Goal: Task Accomplishment & Management: Manage account settings

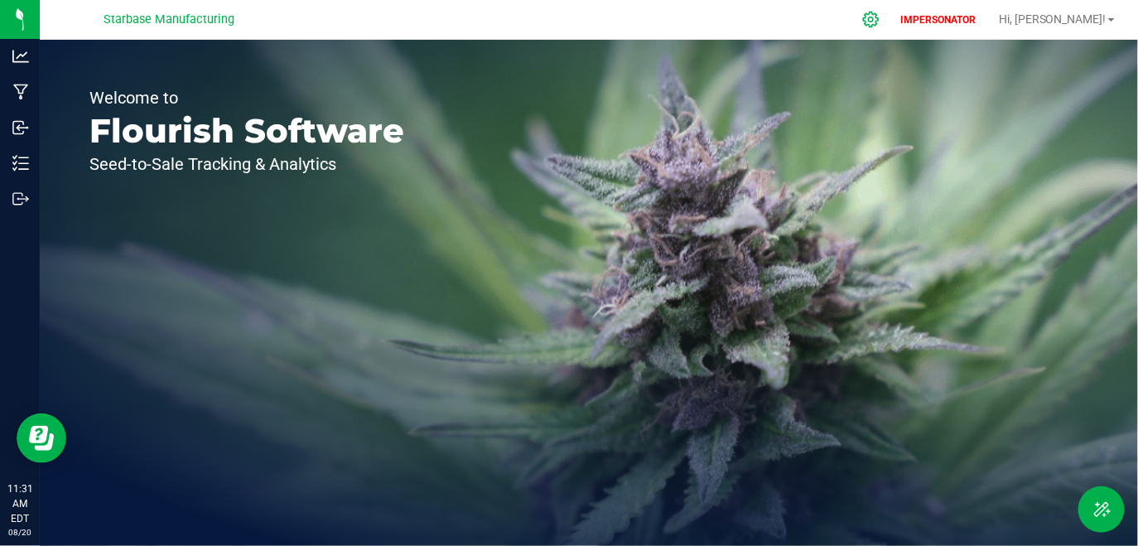
click at [880, 26] on icon at bounding box center [870, 19] width 17 height 17
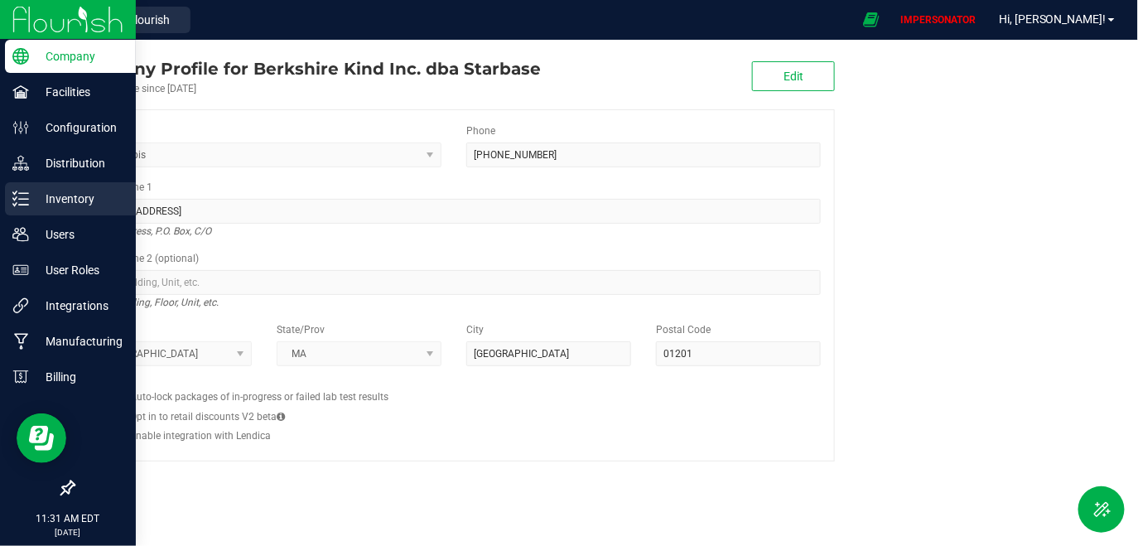
click at [30, 194] on p "Inventory" at bounding box center [78, 199] width 99 height 20
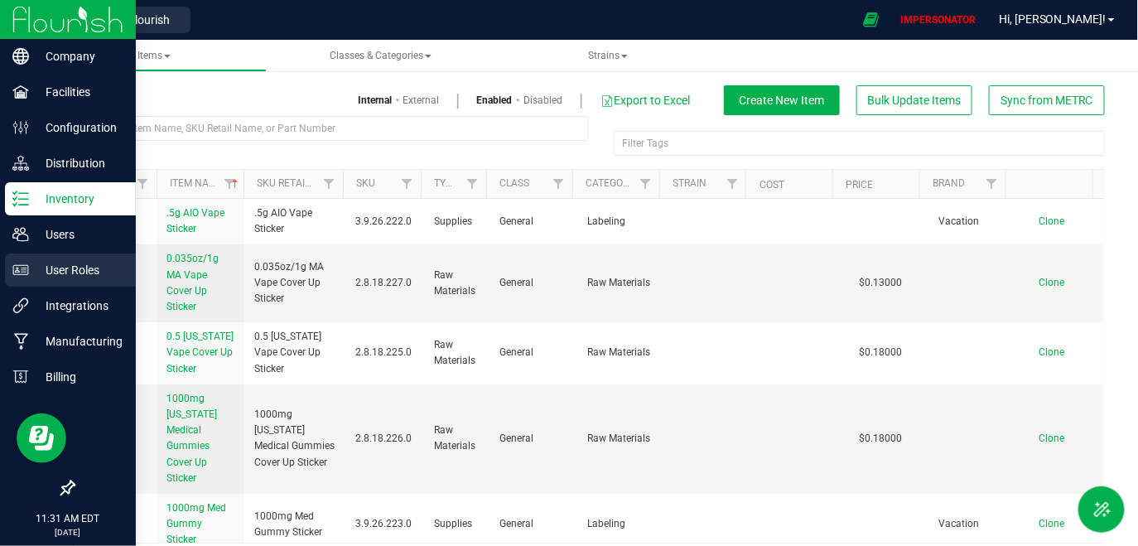
click at [71, 258] on div "User Roles" at bounding box center [70, 269] width 131 height 33
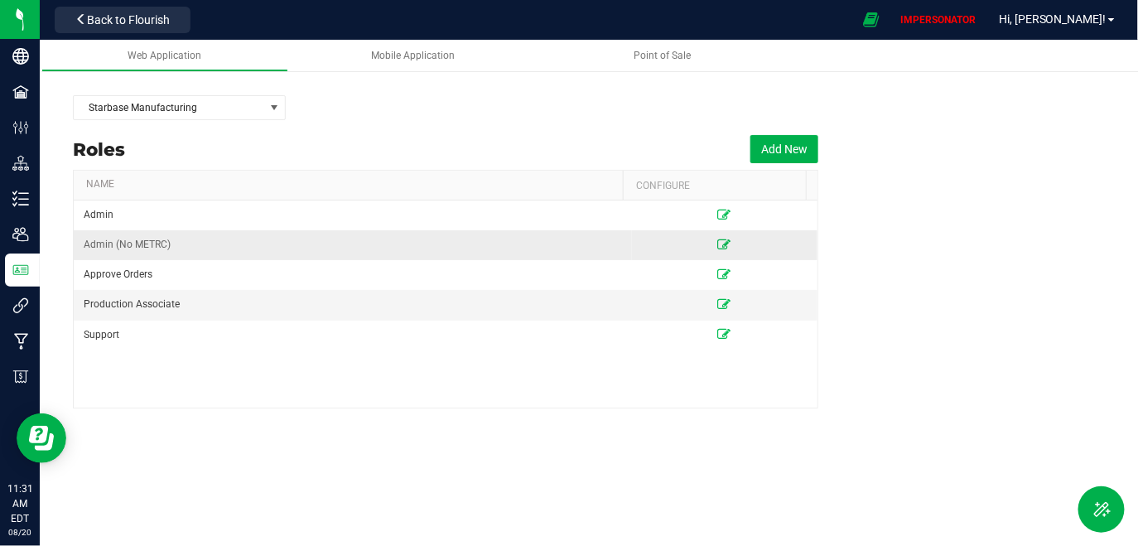
click at [718, 244] on icon at bounding box center [724, 244] width 13 height 10
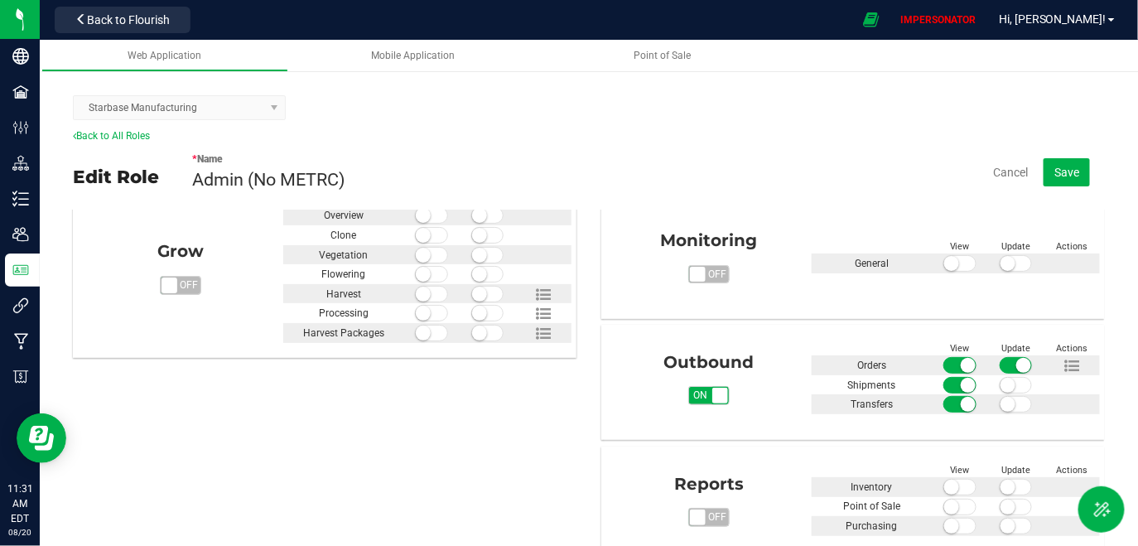
scroll to position [527, 0]
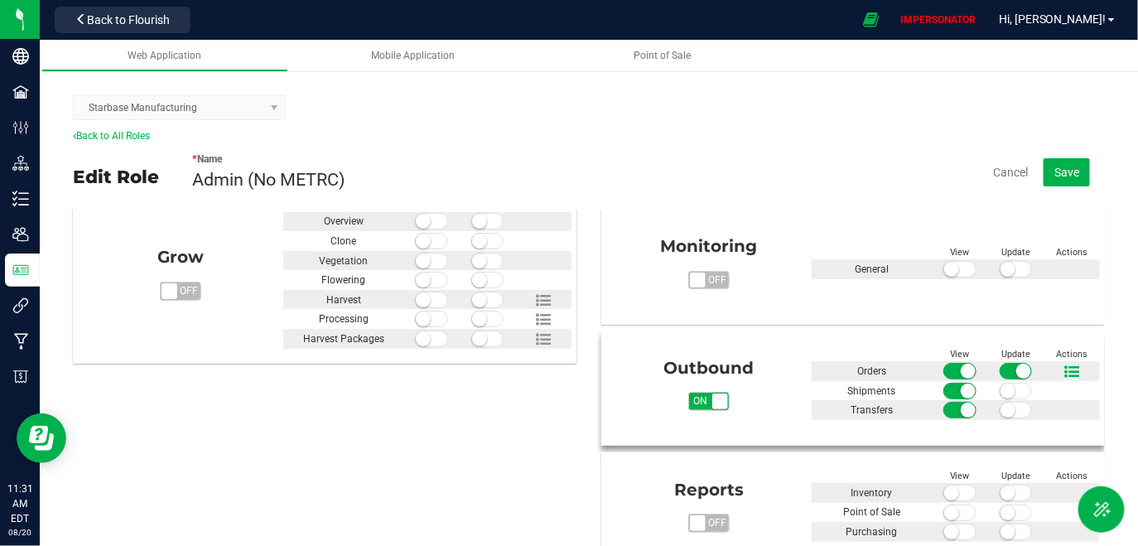
click at [1064, 369] on icon at bounding box center [1071, 371] width 15 height 15
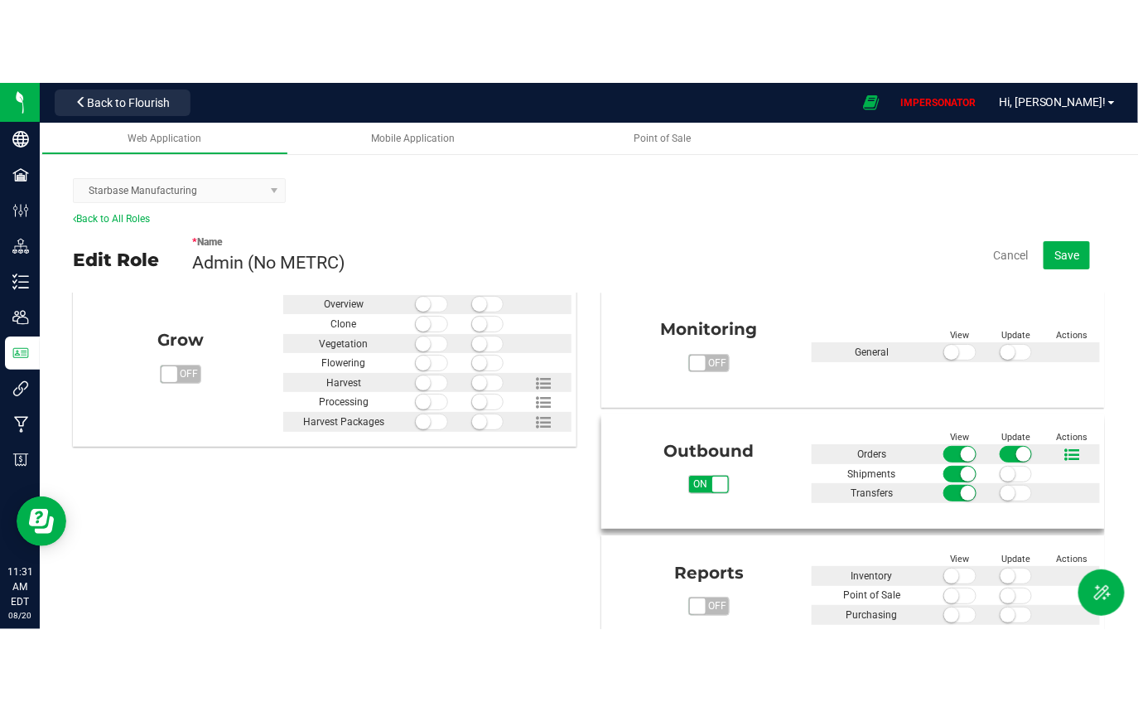
scroll to position [509, 0]
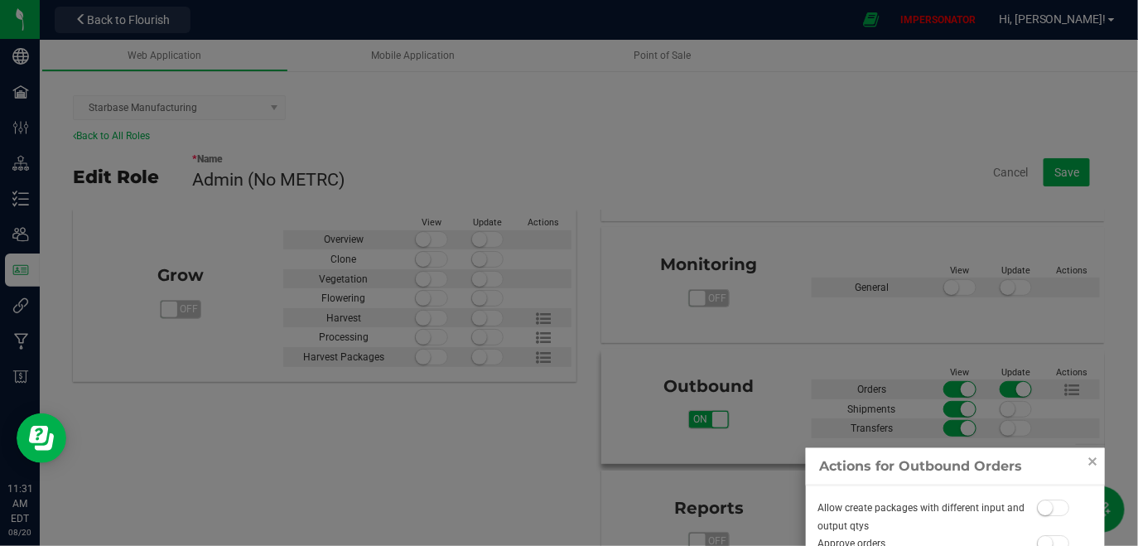
drag, startPoint x: 1132, startPoint y: 336, endPoint x: 1132, endPoint y: 460, distance: 124.3
click at [1132, 460] on div at bounding box center [569, 273] width 1138 height 546
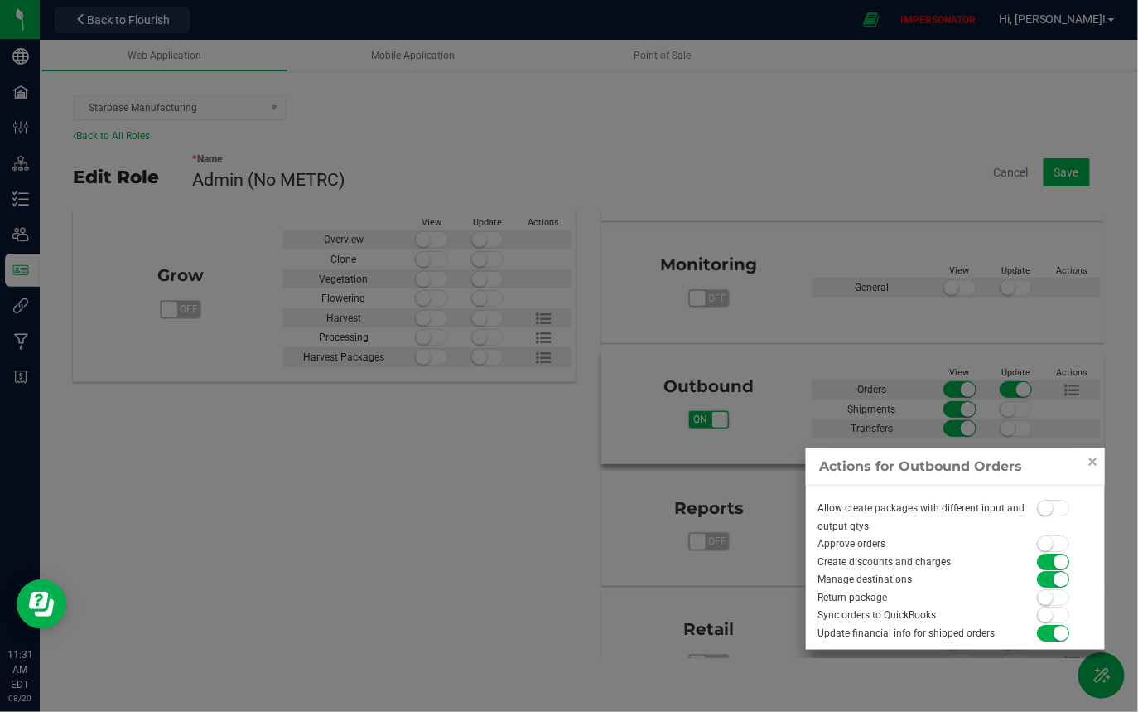
click at [1041, 542] on small at bounding box center [1045, 543] width 15 height 15
click at [1094, 462] on link "Close" at bounding box center [1093, 461] width 20 height 20
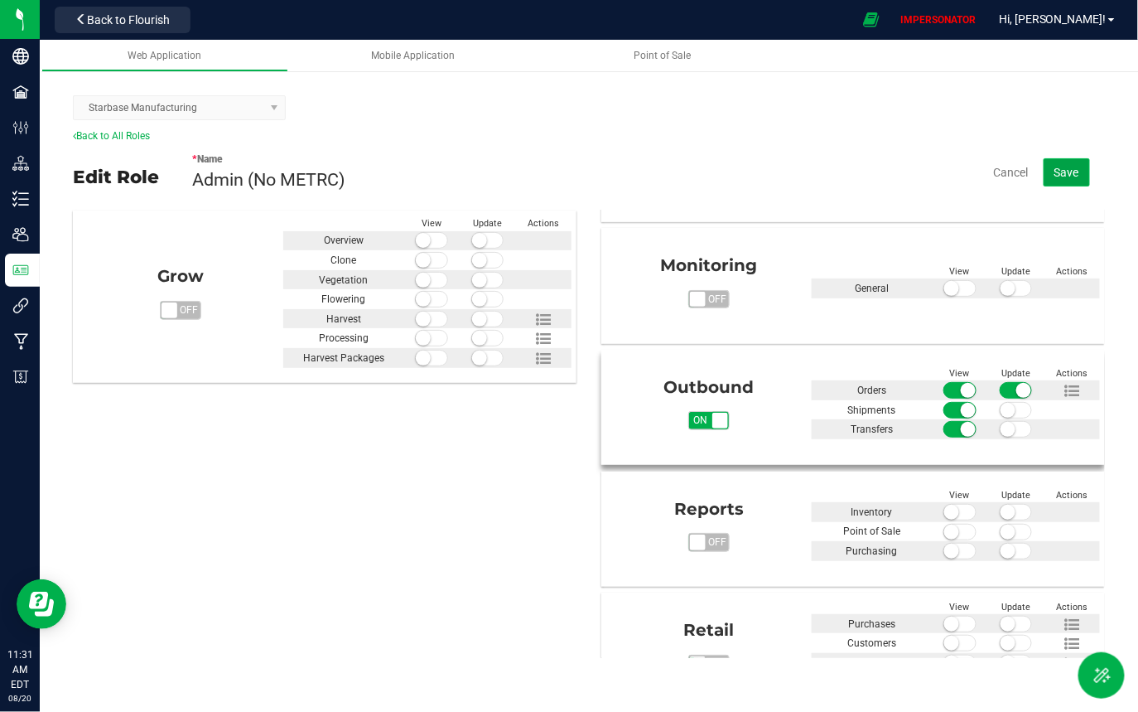
click at [1084, 165] on button "Save" at bounding box center [1067, 172] width 46 height 28
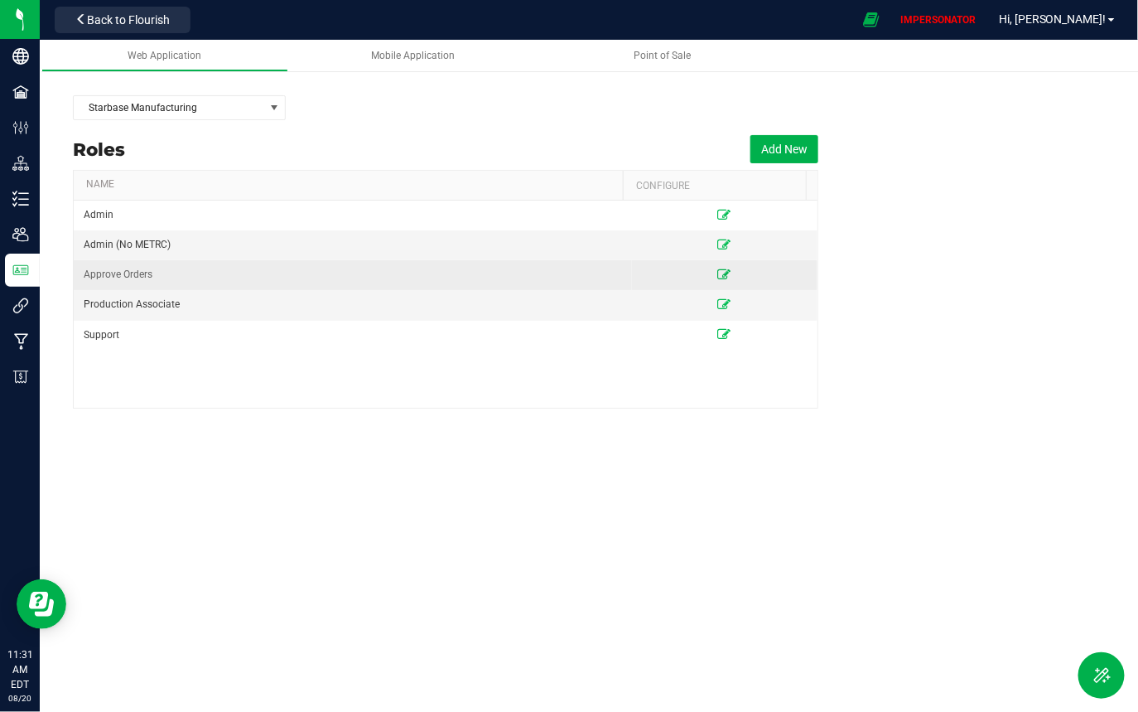
click at [718, 273] on icon at bounding box center [724, 274] width 13 height 10
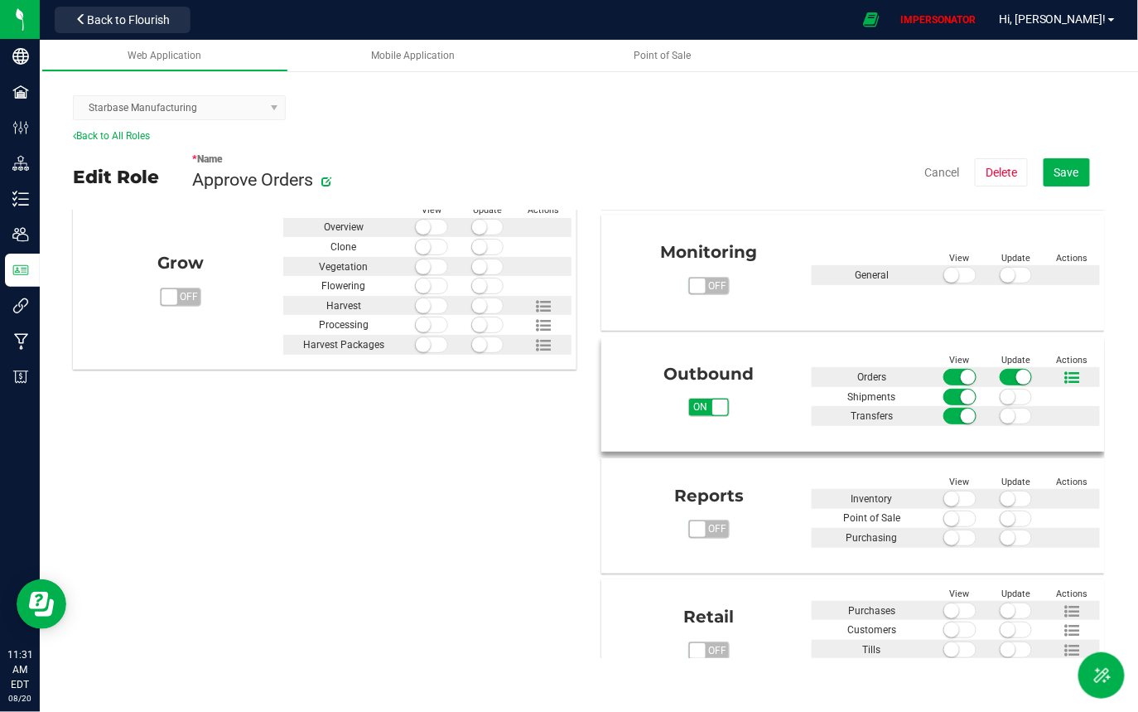
click at [1064, 379] on icon at bounding box center [1071, 377] width 15 height 15
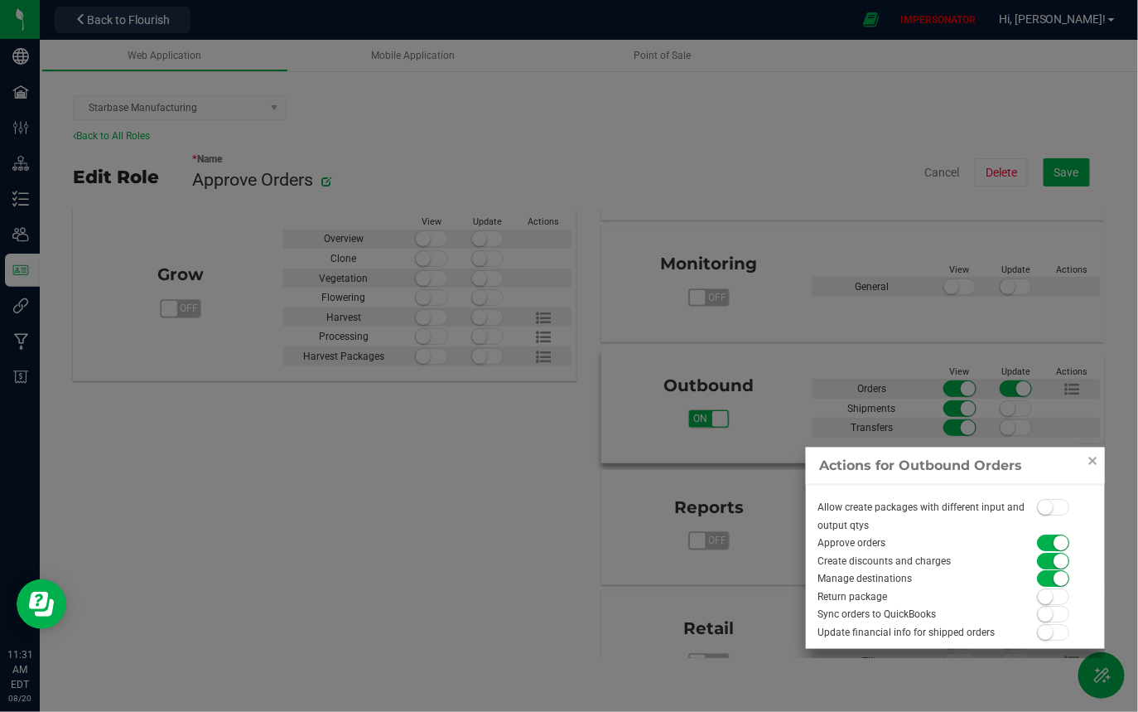
click at [1051, 176] on div at bounding box center [569, 356] width 1138 height 712
click at [910, 181] on div at bounding box center [569, 356] width 1138 height 712
click at [924, 177] on div at bounding box center [569, 356] width 1138 height 712
click at [929, 174] on div at bounding box center [569, 356] width 1138 height 712
click at [1085, 456] on link "Close" at bounding box center [1093, 461] width 20 height 20
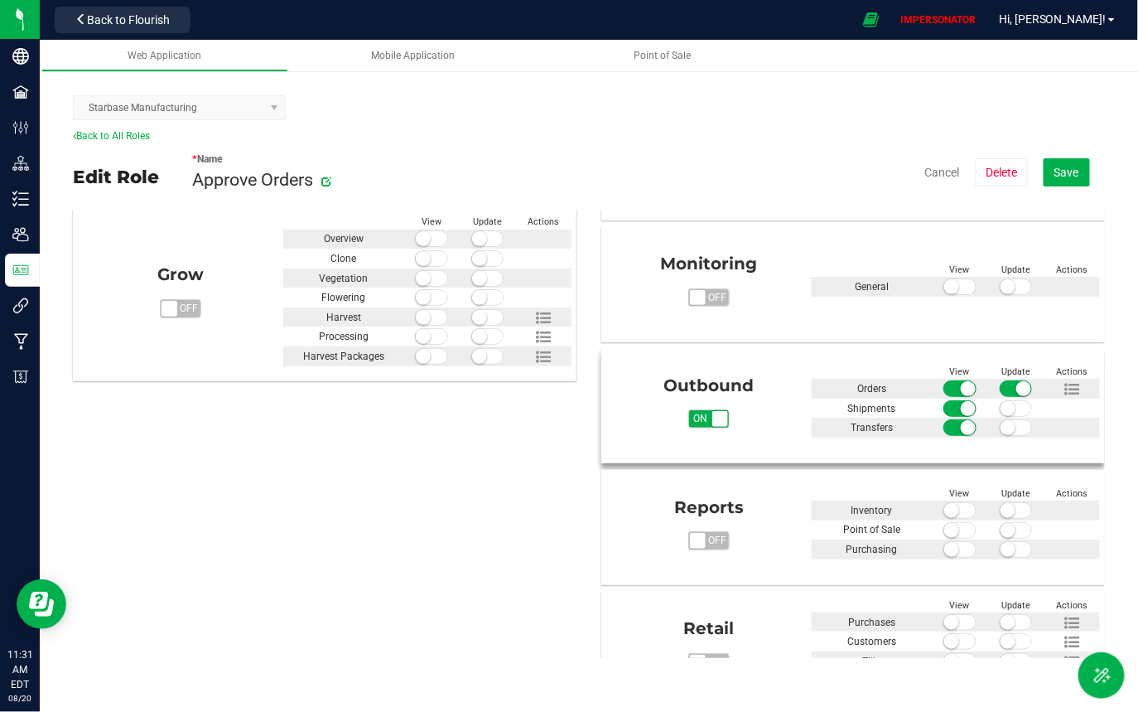
scroll to position [509, 0]
click at [938, 170] on button "Cancel" at bounding box center [941, 172] width 35 height 17
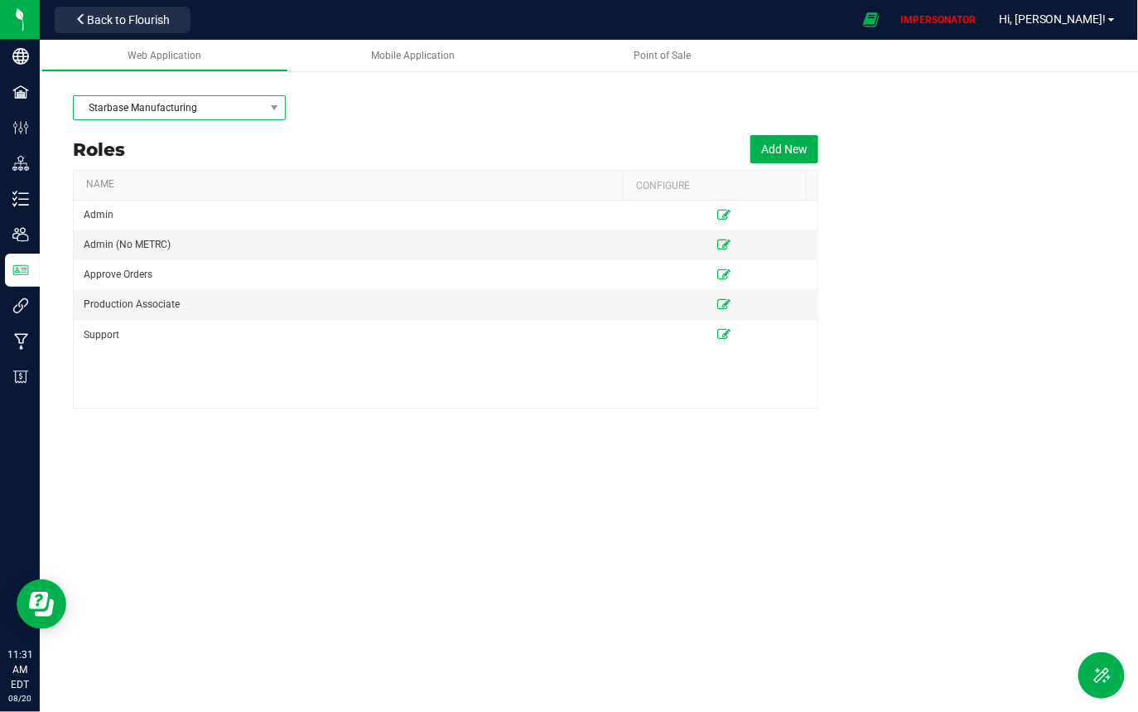
click at [137, 107] on span "Starbase Manufacturing" at bounding box center [169, 107] width 191 height 23
click at [137, 106] on span "Starbase Manufacturing" at bounding box center [169, 107] width 191 height 23
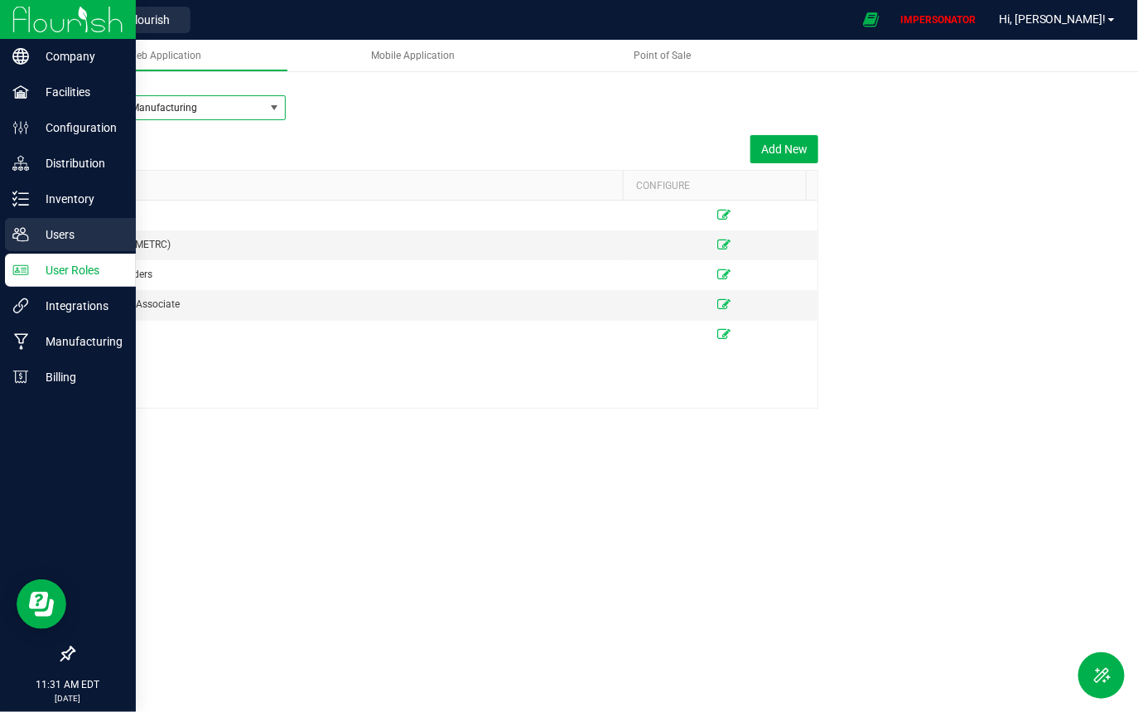
click at [62, 234] on p "Users" at bounding box center [78, 234] width 99 height 20
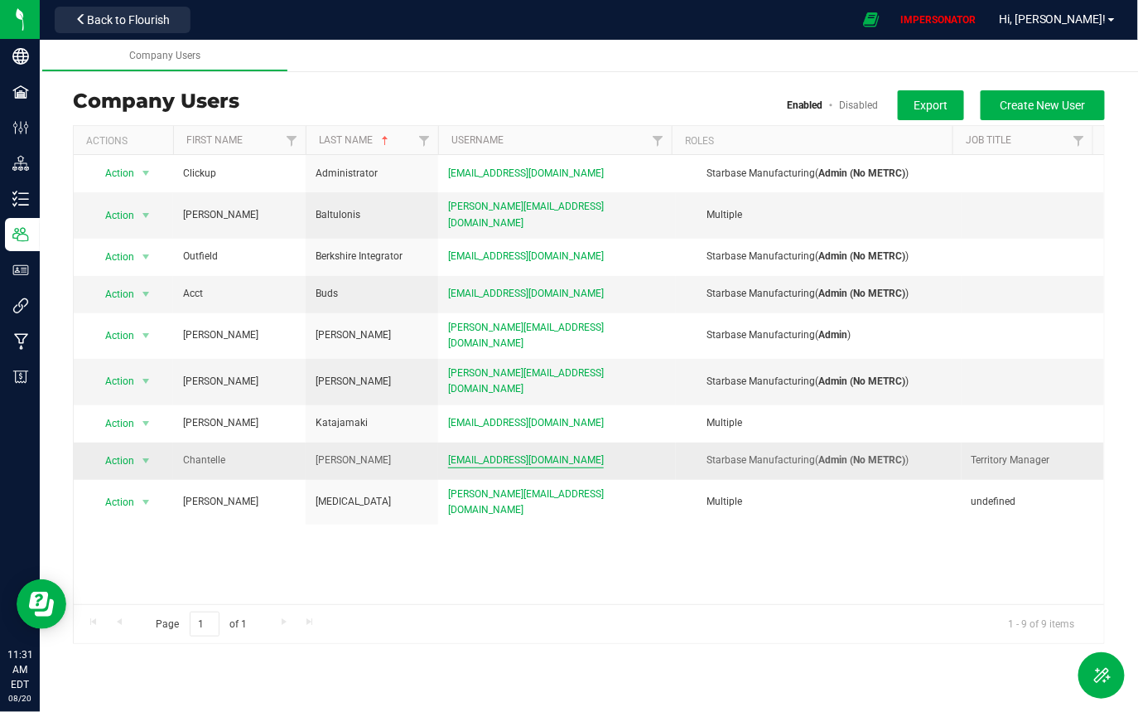
click at [518, 452] on span "[EMAIL_ADDRESS][DOMAIN_NAME]" at bounding box center [526, 460] width 156 height 16
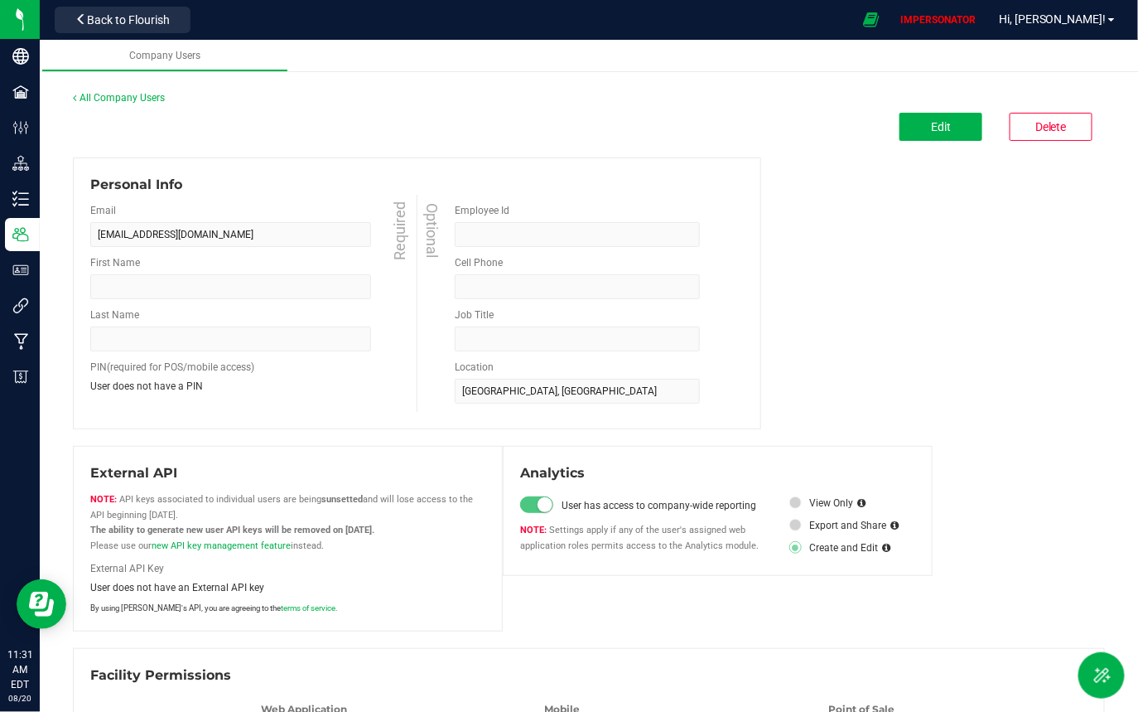
type input "Chantelle"
type input "[PERSON_NAME]"
type input "Territory Manager"
